Goal: Task Accomplishment & Management: Manage account settings

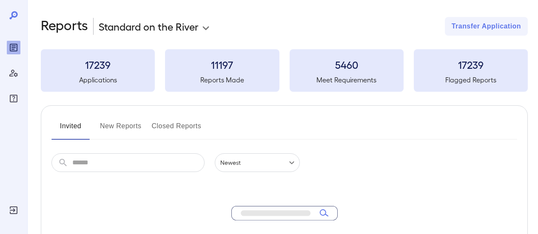
scroll to position [43, 0]
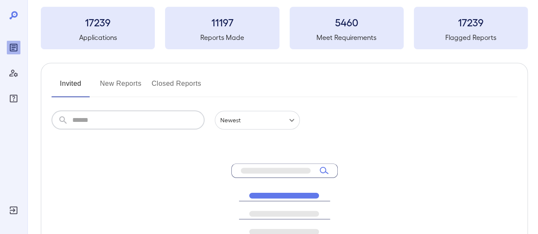
click at [97, 130] on div "​ ​ Newest ****** No matching results found. Please try again" at bounding box center [284, 215] width 466 height 208
click at [17, 53] on div "Reports" at bounding box center [14, 48] width 14 height 14
click at [70, 80] on button "Invited" at bounding box center [70, 87] width 38 height 20
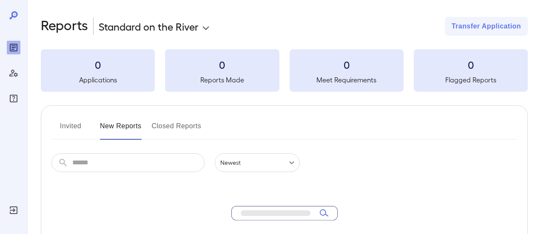
scroll to position [43, 0]
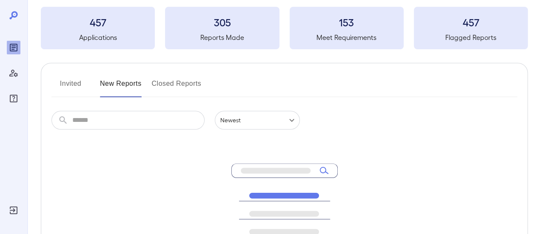
click at [70, 83] on button "Invited" at bounding box center [70, 87] width 38 height 20
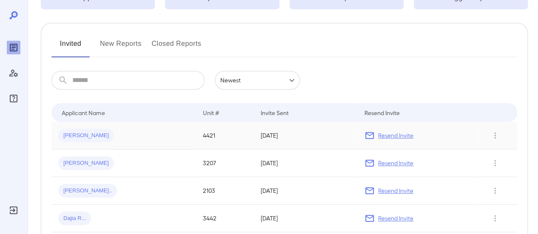
scroll to position [85, 0]
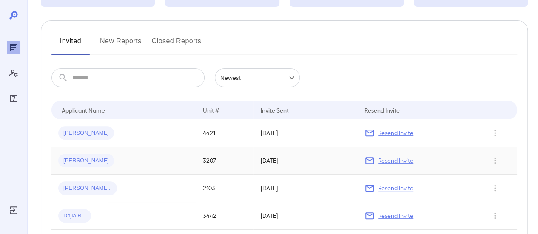
click at [393, 161] on p "Resend Invite" at bounding box center [395, 160] width 35 height 9
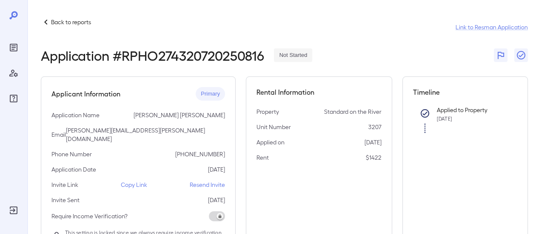
click at [206, 181] on p "Resend Invite" at bounding box center [207, 185] width 35 height 9
click at [60, 24] on p "Back to reports" at bounding box center [71, 22] width 40 height 9
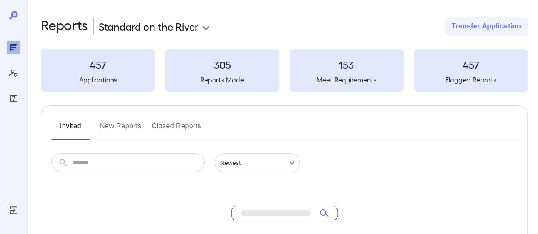
click at [120, 123] on button "New Reports" at bounding box center [121, 129] width 42 height 20
click at [375, 148] on div "Invited New Reports Closed Reports ​ ​ Newest ****** No matching results found.…" at bounding box center [284, 233] width 487 height 256
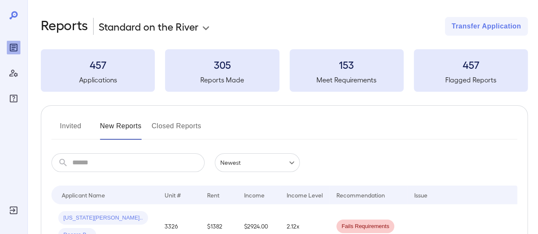
click at [76, 126] on button "Invited" at bounding box center [70, 129] width 38 height 20
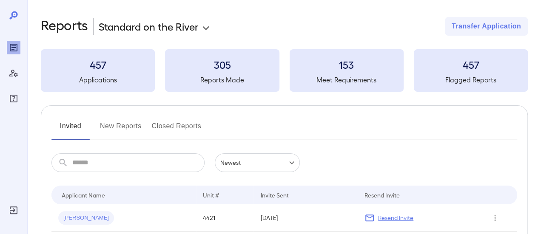
click at [121, 130] on button "New Reports" at bounding box center [121, 129] width 42 height 20
